Goal: Register for event/course

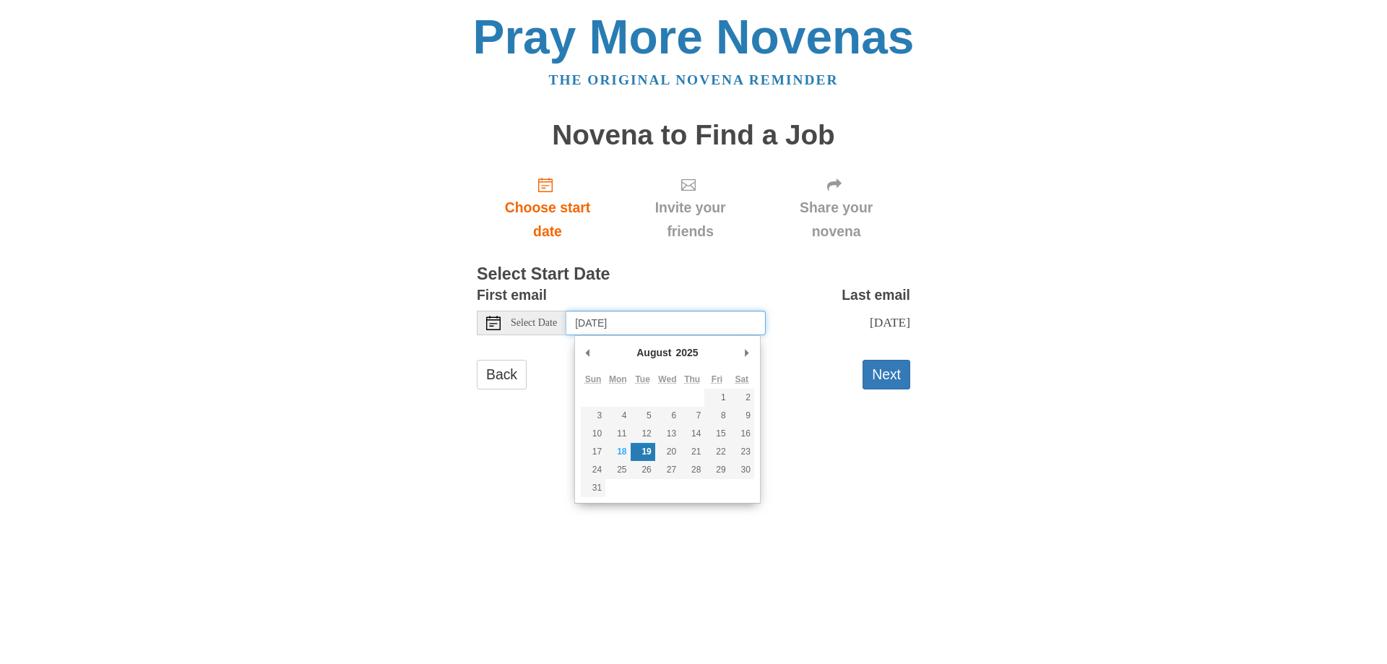
click at [706, 322] on input "[DATE]" at bounding box center [666, 323] width 199 height 25
type input "[DATE]"
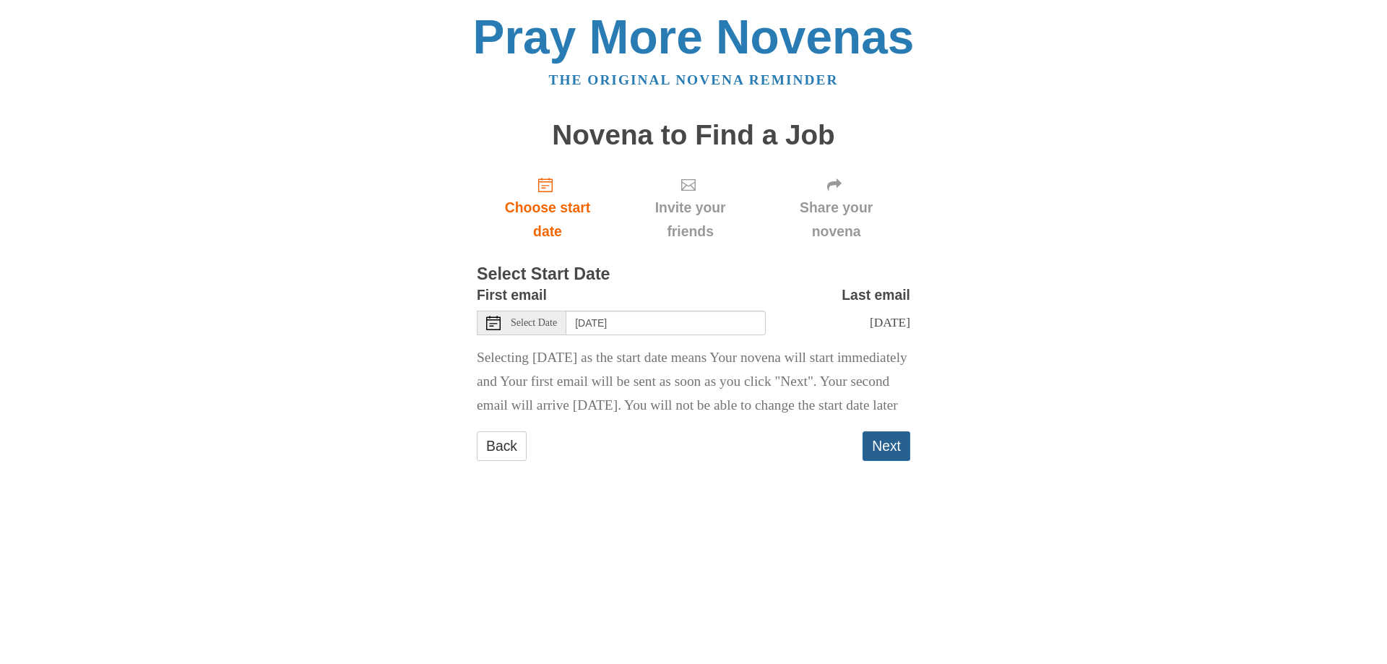
click at [888, 461] on button "Next" at bounding box center [887, 446] width 48 height 30
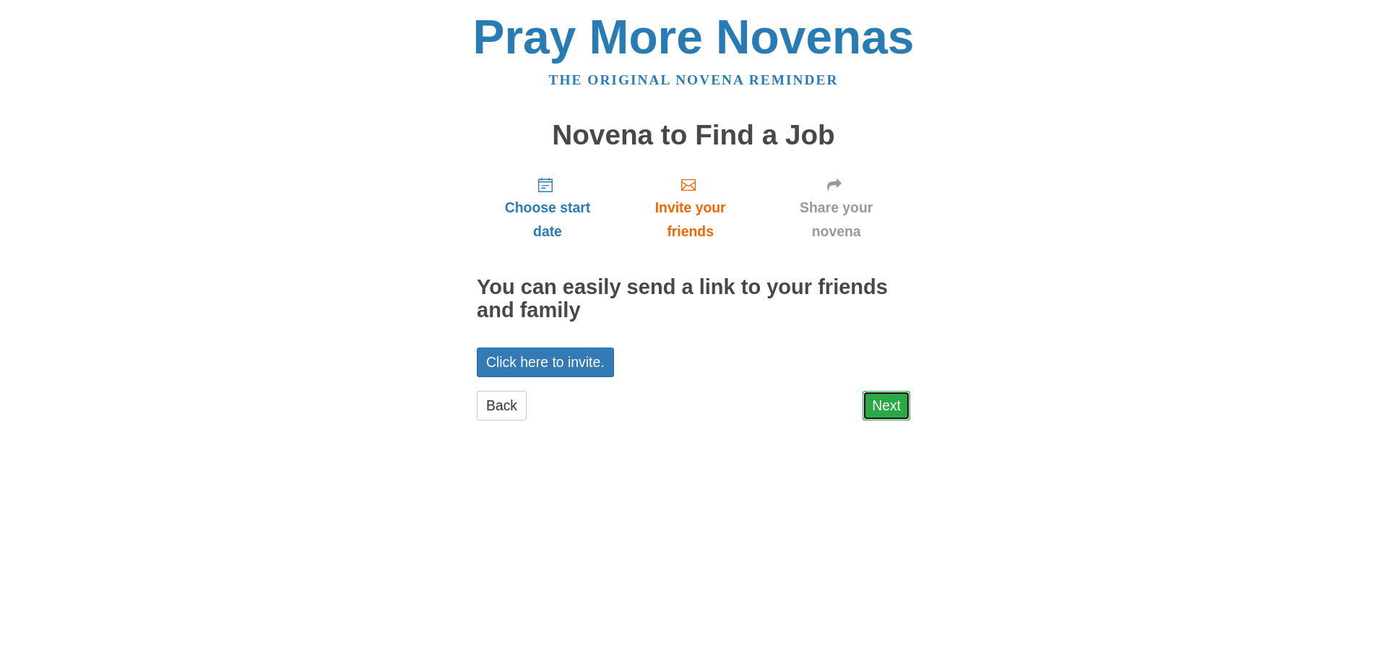
click at [886, 403] on link "Next" at bounding box center [887, 406] width 48 height 30
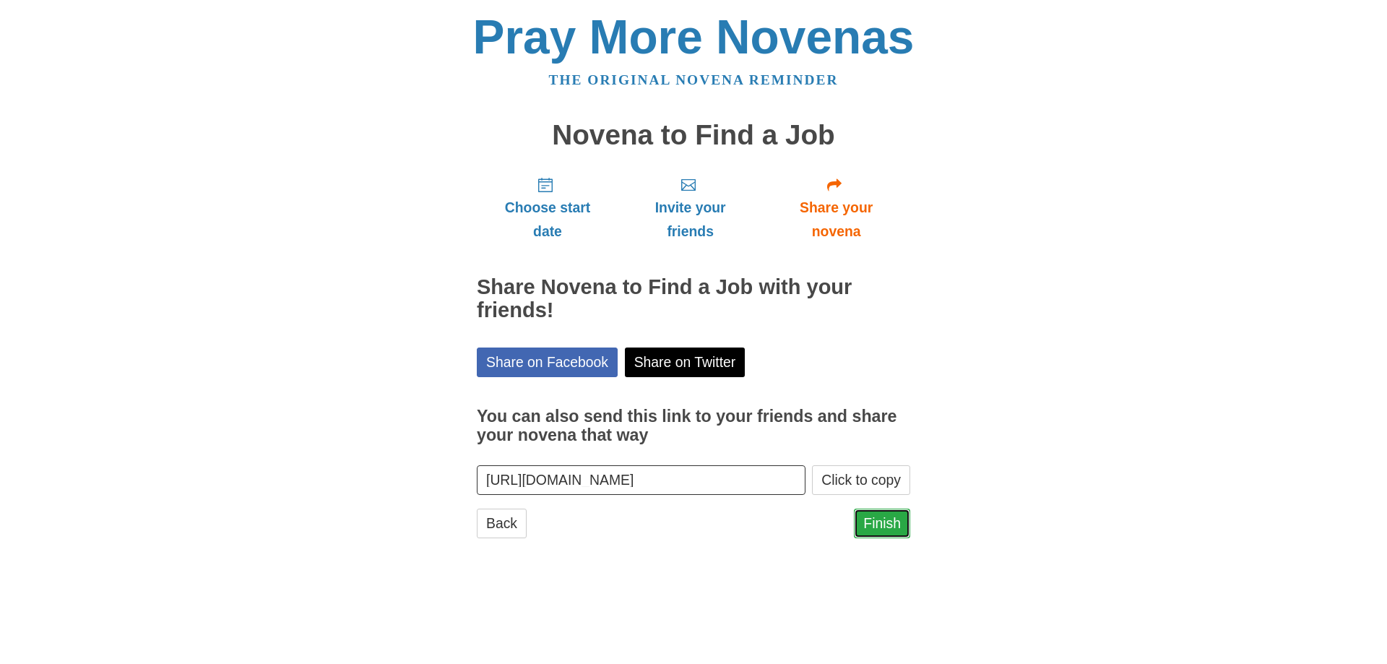
click at [879, 523] on link "Finish" at bounding box center [882, 524] width 56 height 30
